Goal: Task Accomplishment & Management: Manage account settings

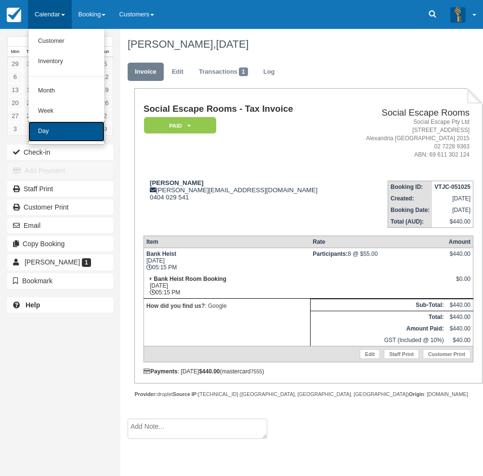
click at [51, 131] on link "Day" at bounding box center [66, 131] width 76 height 20
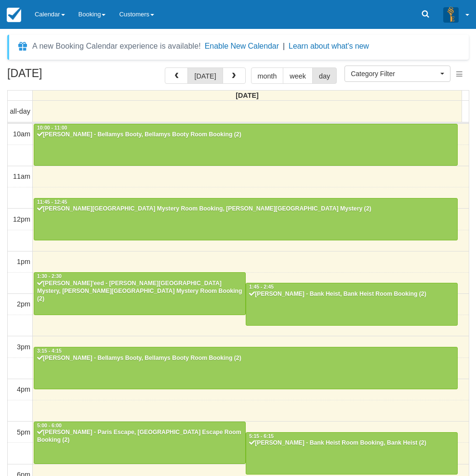
select select
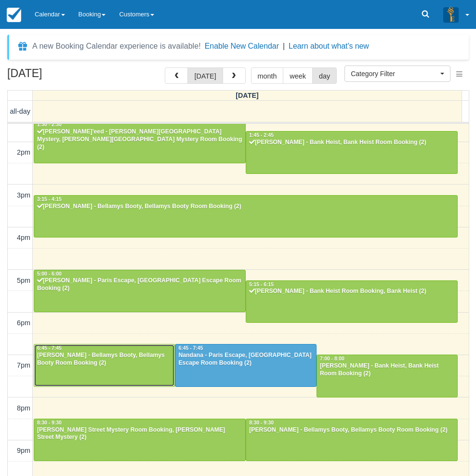
click at [100, 350] on div "6:45 - 7:45" at bounding box center [104, 348] width 135 height 7
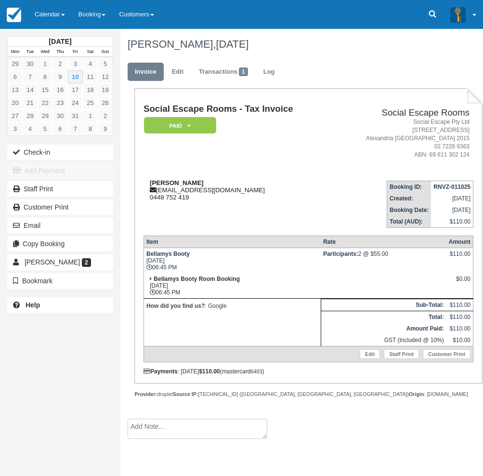
click at [225, 185] on div "Christopher Georgiades christophergeorgiades723@gmail.com 0448 752 419" at bounding box center [238, 190] width 189 height 22
click at [204, 184] on strong "Christopher Georgiades" at bounding box center [177, 182] width 54 height 7
click at [224, 183] on div "Christopher Georgiades christophergeorgiades723@gmail.com 0448 752 419" at bounding box center [238, 190] width 189 height 22
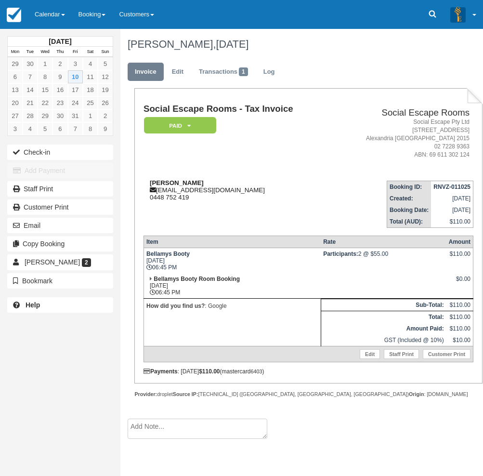
click at [224, 183] on div "Christopher Georgiades christophergeorgiades723@gmail.com 0448 752 419" at bounding box center [238, 190] width 189 height 22
click at [204, 183] on strong "Christopher Georgiades" at bounding box center [177, 182] width 54 height 7
click at [204, 184] on strong "Christopher Georgiades" at bounding box center [177, 182] width 54 height 7
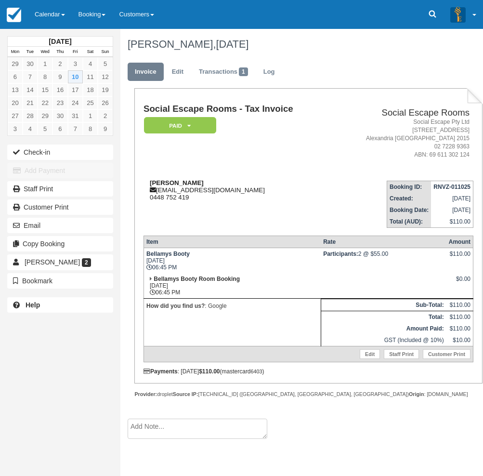
drag, startPoint x: 227, startPoint y: 182, endPoint x: 151, endPoint y: 184, distance: 75.6
click at [151, 184] on div "Christopher Georgiades christophergeorgiades723@gmail.com 0448 752 419" at bounding box center [238, 190] width 189 height 22
copy strong "Christopher Georgiades"
drag, startPoint x: 3, startPoint y: 382, endPoint x: 20, endPoint y: 360, distance: 27.9
click at [3, 382] on div "October 2025 Mon Tue Wed Thu Fri Sat Sun 29 30 1 2 3 4 5 6 7 8 9 10 11 12 13 14…" at bounding box center [60, 238] width 120 height 476
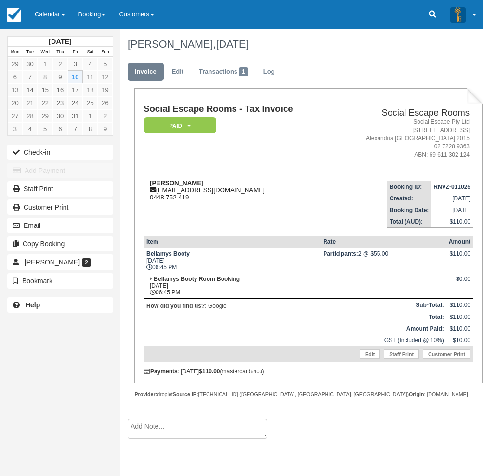
click at [228, 180] on div "Christopher Georgiades christophergeorgiades723@gmail.com 0448 752 419" at bounding box center [238, 190] width 189 height 22
drag, startPoint x: 225, startPoint y: 184, endPoint x: 150, endPoint y: 183, distance: 74.7
click at [150, 183] on div "Christopher Georgiades christophergeorgiades723@gmail.com 0448 752 419" at bounding box center [238, 190] width 189 height 22
copy strong "Christopher Georgiades"
click at [10, 357] on div "October 2025 Mon Tue Wed Thu Fri Sat Sun 29 30 1 2 3 4 5 6 7 8 9 10 11 12 13 14…" at bounding box center [60, 238] width 120 height 476
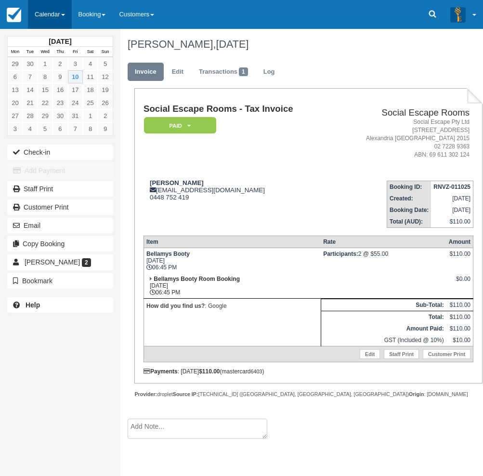
click at [55, 13] on link "Calendar" at bounding box center [50, 14] width 44 height 29
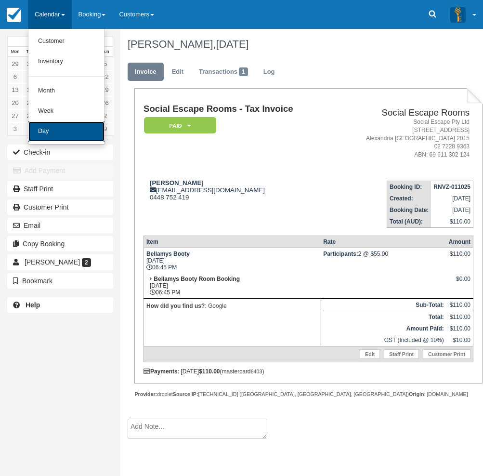
click at [51, 132] on link "Day" at bounding box center [66, 131] width 76 height 20
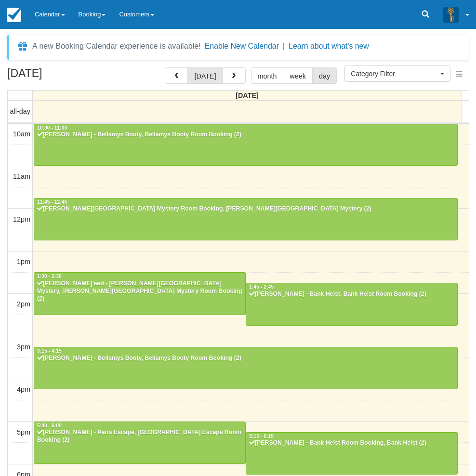
select select
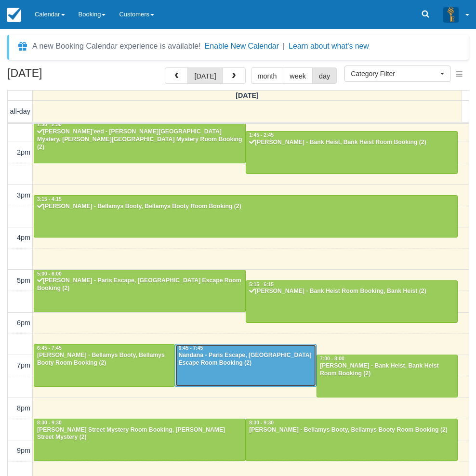
click at [255, 357] on div "Nandana - Paris Escape, Paris Escape Room Booking (2)" at bounding box center [245, 359] width 135 height 15
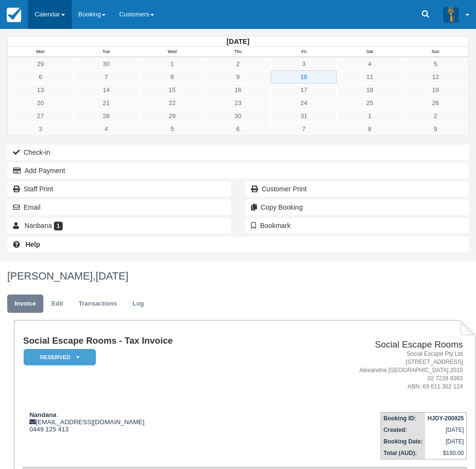
click at [43, 13] on link "Calendar" at bounding box center [50, 14] width 44 height 29
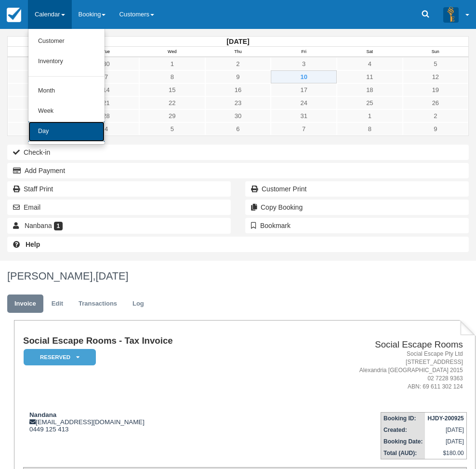
click at [48, 127] on link "Day" at bounding box center [66, 131] width 76 height 20
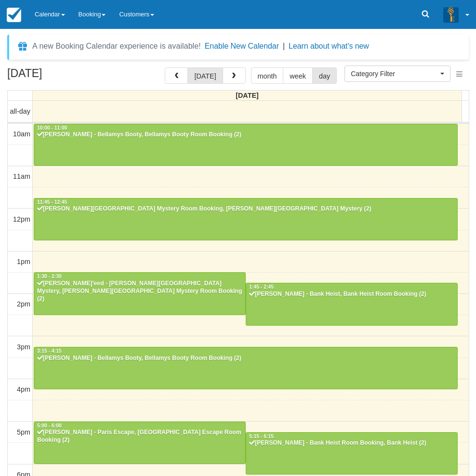
select select
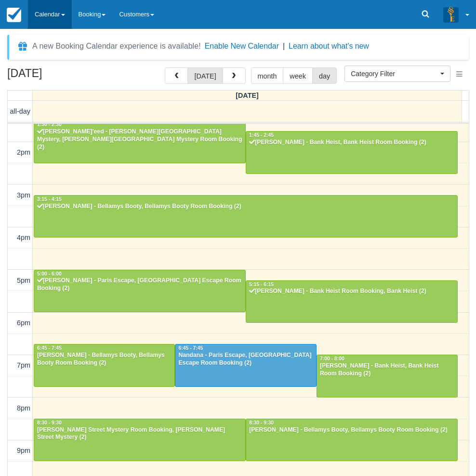
click at [45, 18] on link "Calendar" at bounding box center [50, 14] width 44 height 29
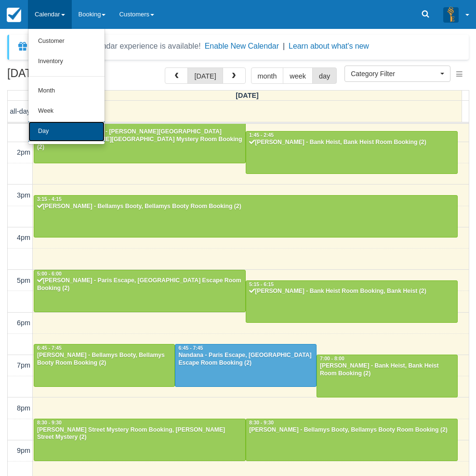
click at [58, 134] on link "Day" at bounding box center [66, 131] width 76 height 20
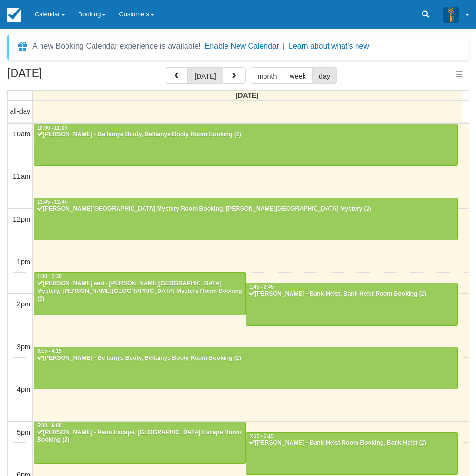
select select
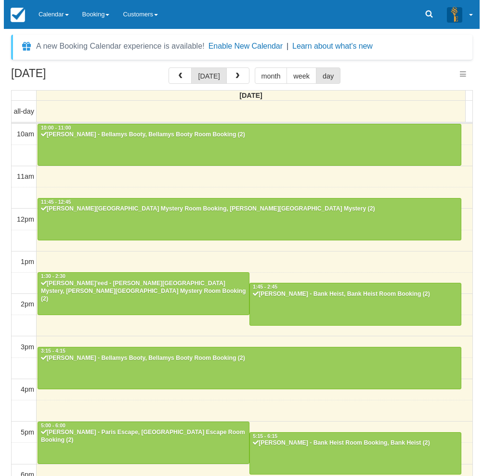
scroll to position [152, 0]
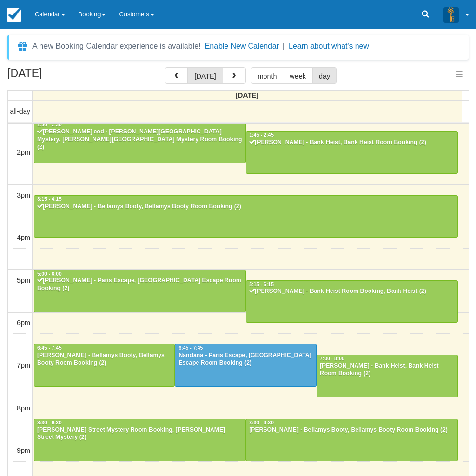
select select
click at [232, 77] on span "button" at bounding box center [233, 76] width 7 height 7
